Goal: Task Accomplishment & Management: Manage account settings

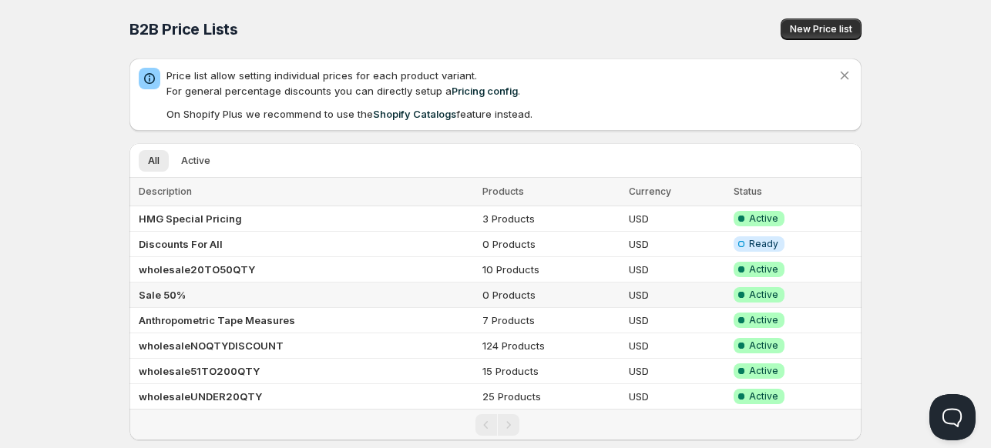
scroll to position [29, 0]
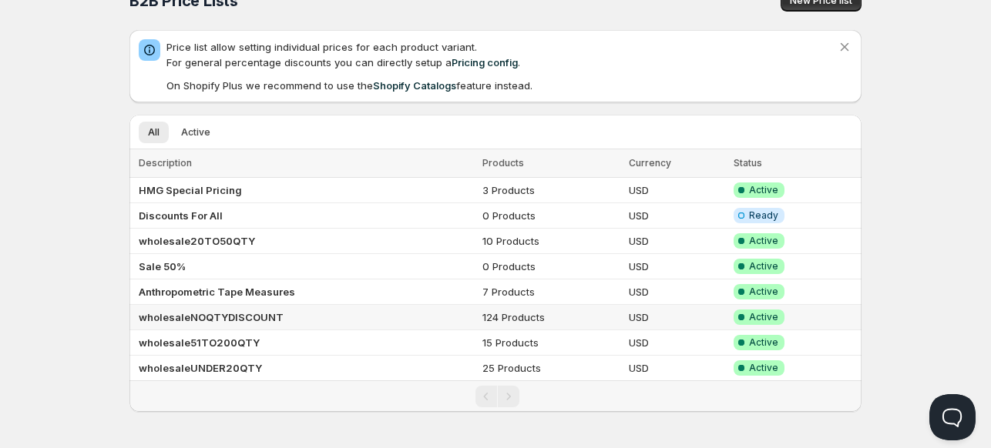
click at [197, 314] on b "wholesaleNOQTYDISCOUNT" at bounding box center [211, 317] width 145 height 12
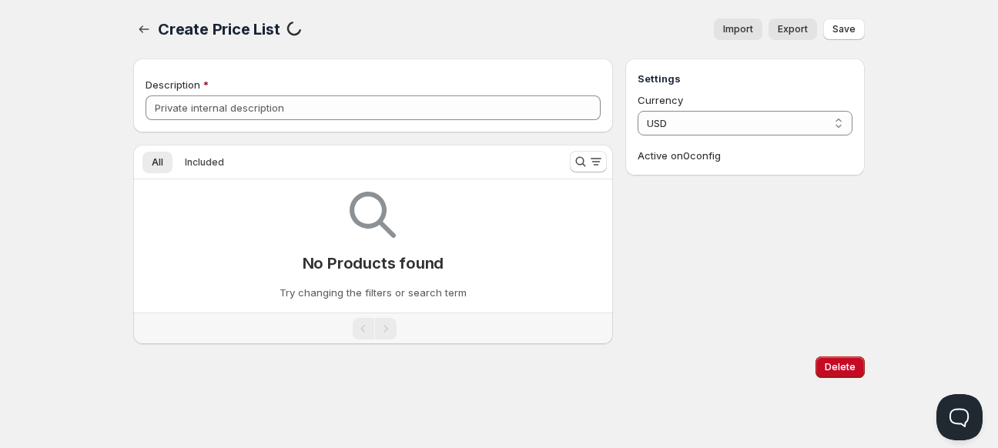
type input "wholesaleNOQTYDISCOUNT"
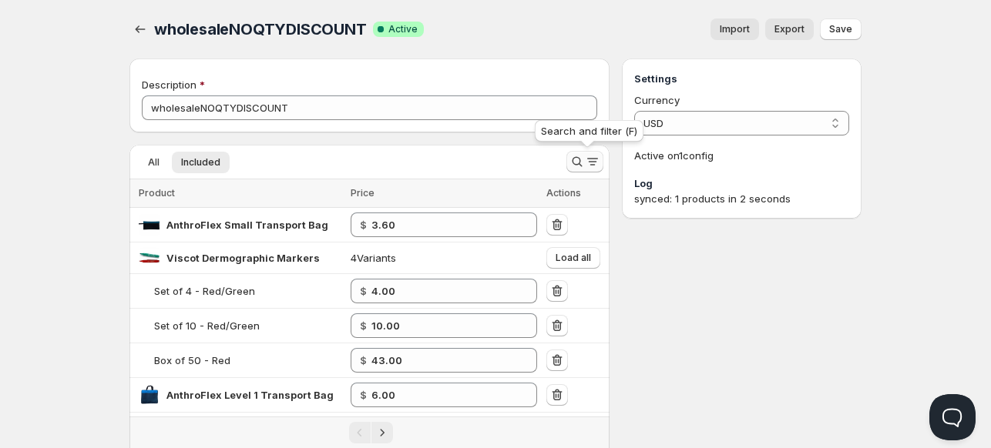
click at [573, 157] on icon "Search and filter results" at bounding box center [576, 161] width 15 height 15
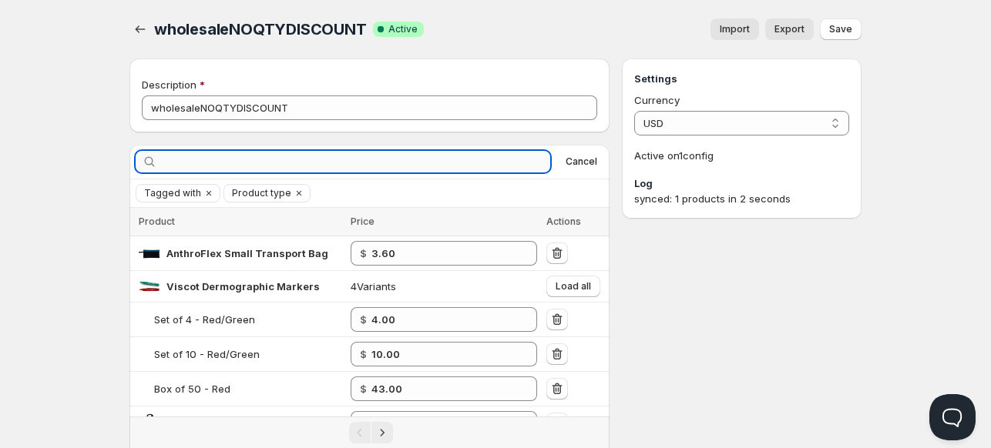
click at [361, 153] on input "text" at bounding box center [355, 162] width 390 height 22
type input "rosscraft"
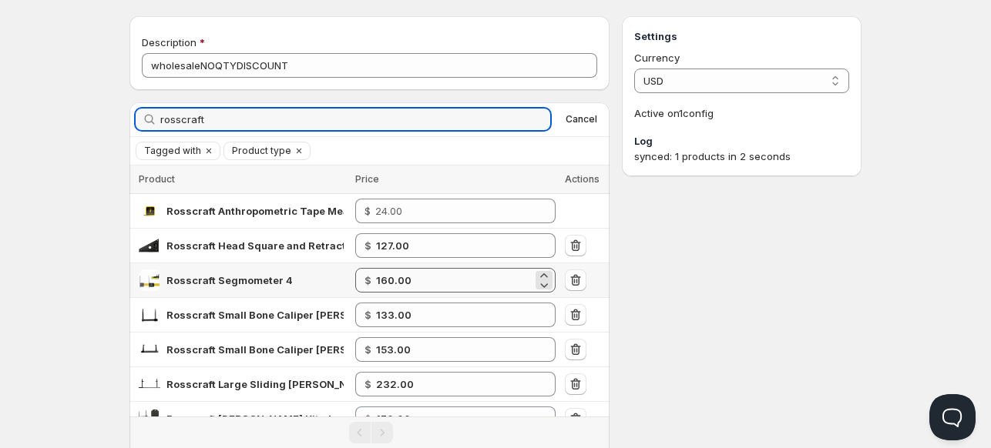
scroll to position [43, 0]
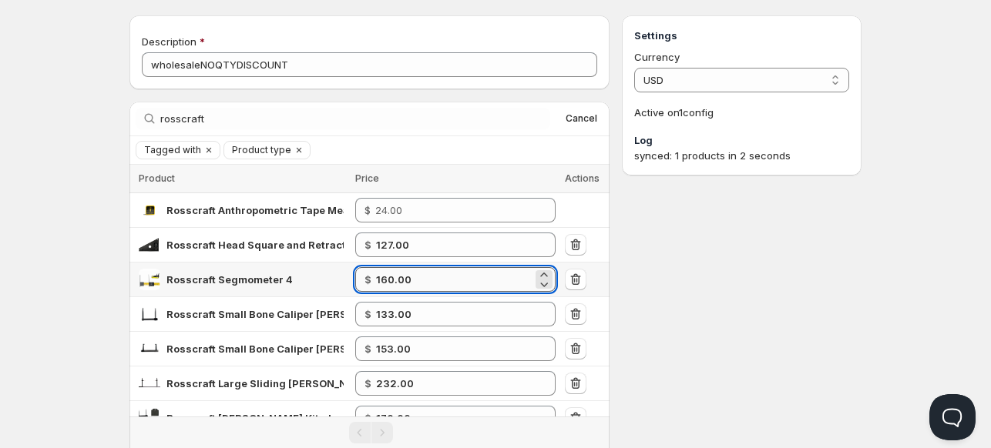
click at [430, 280] on input "160.00" at bounding box center [454, 279] width 156 height 25
click at [430, 280] on input "159.0" at bounding box center [454, 279] width 156 height 25
type input "159.00"
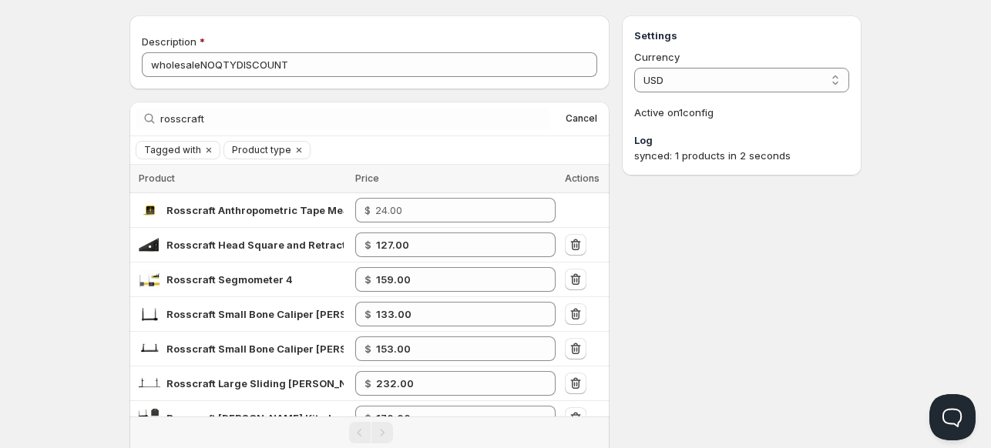
click at [695, 274] on div "Settings Currency USD USD Active on 1 config Log synced: 1 products in 2 seconds" at bounding box center [742, 258] width 240 height 486
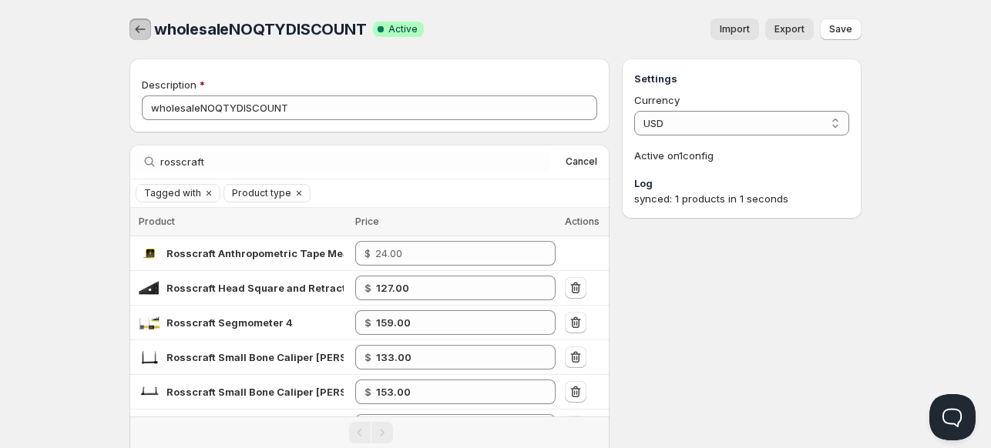
click at [139, 30] on icon "button" at bounding box center [139, 29] width 15 height 15
